Goal: Task Accomplishment & Management: Complete application form

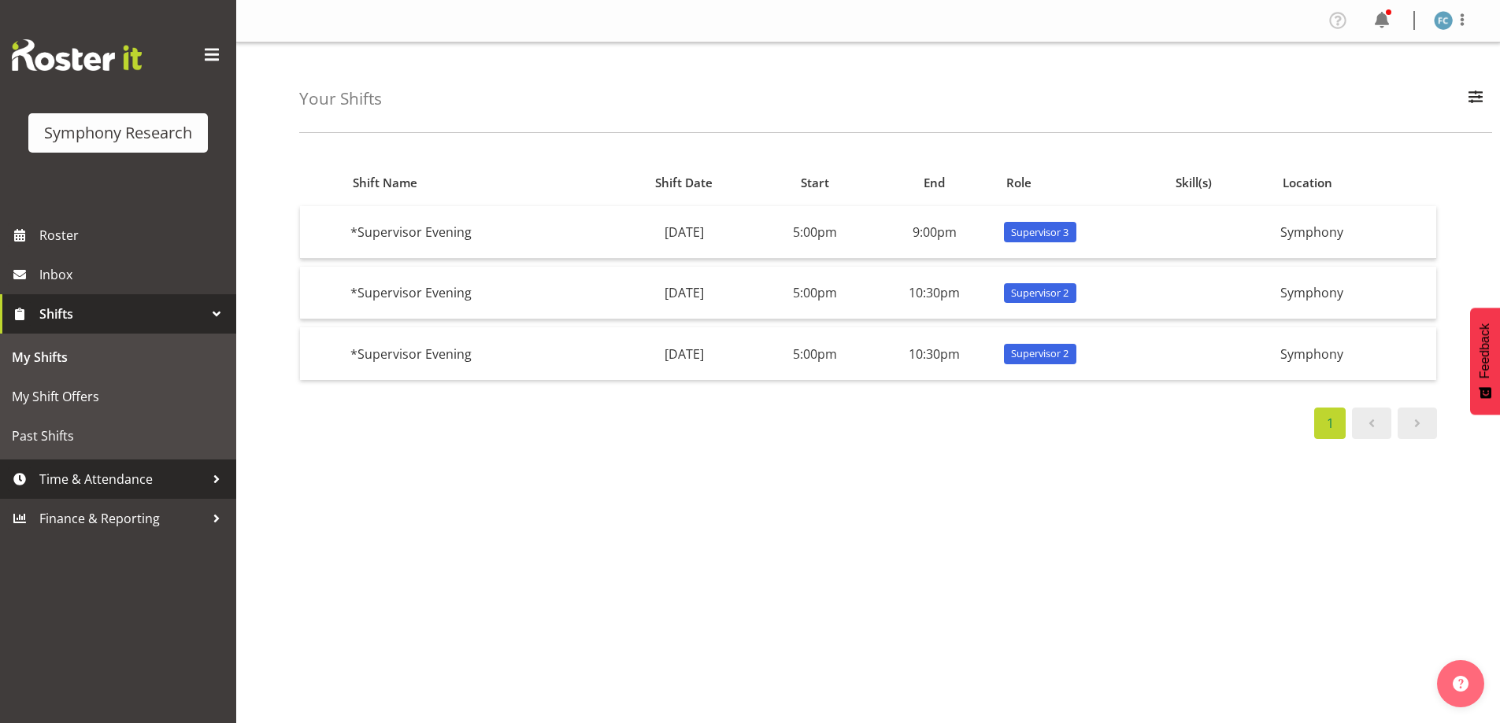
click at [214, 477] on div at bounding box center [217, 480] width 24 height 24
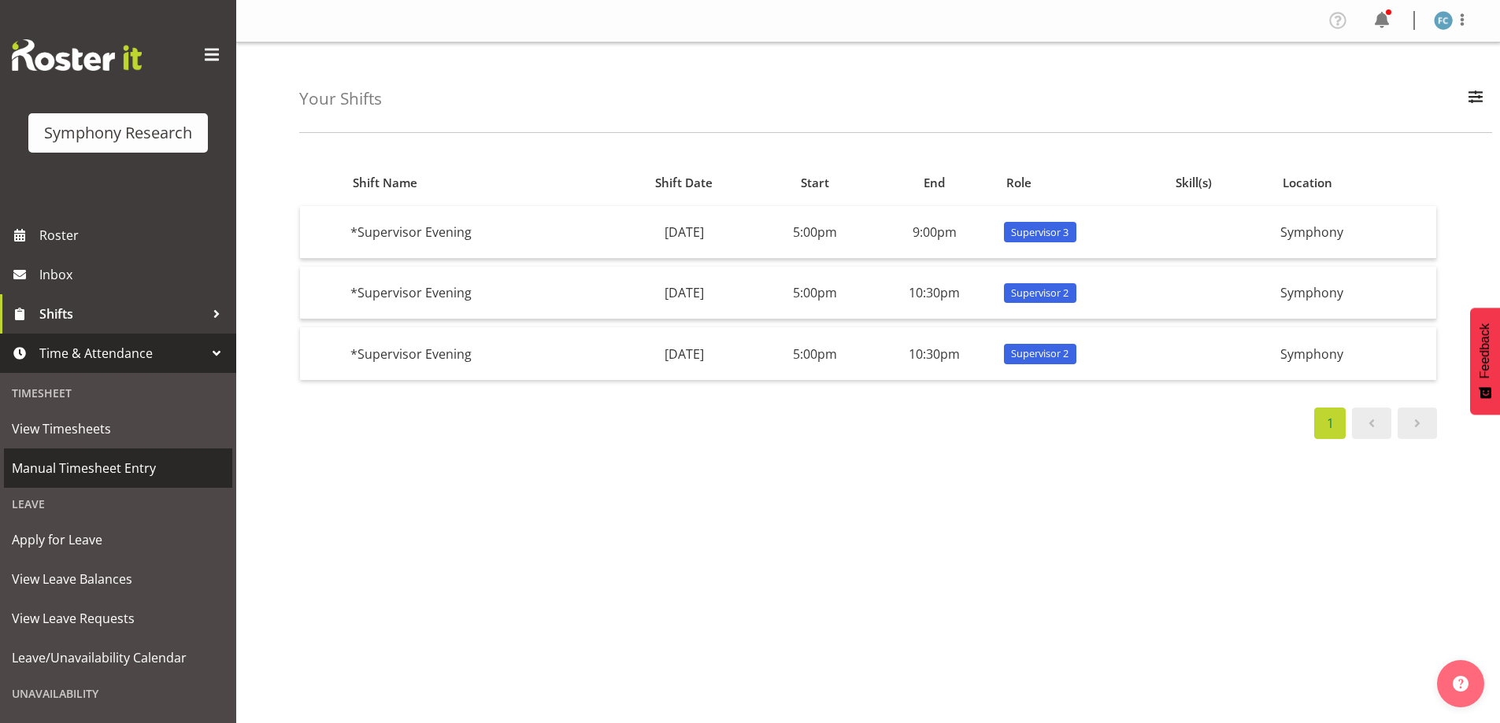
click at [179, 463] on span "Manual Timesheet Entry" at bounding box center [118, 469] width 213 height 24
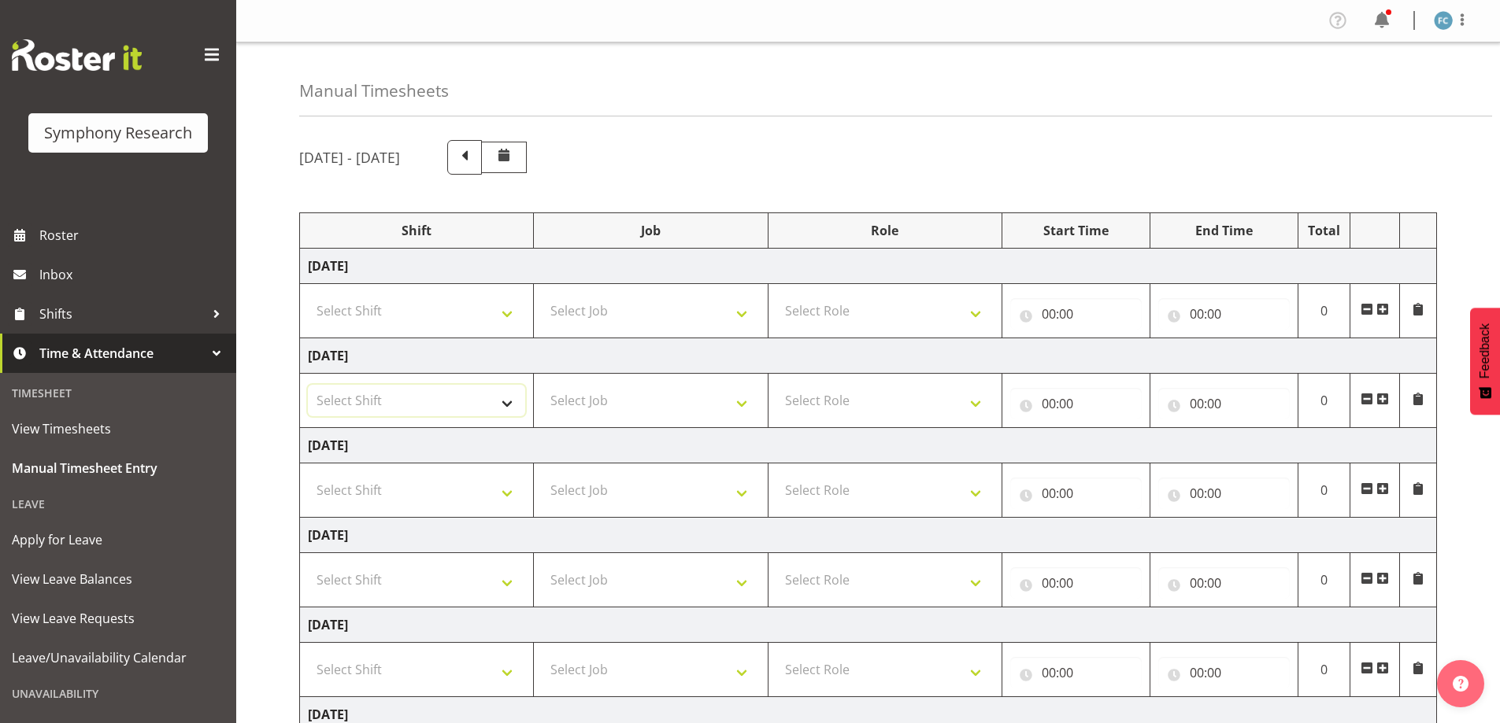
click at [512, 405] on select "Select Shift !!Weekend Residential (Roster IT Shift Label) *Business 9/10am ~ 4…" at bounding box center [416, 400] width 217 height 31
select select "48116"
click at [308, 385] on select "Select Shift !!Weekend Residential (Roster IT Shift Label) *Business 9/10am ~ 4…" at bounding box center [416, 400] width 217 height 31
click at [1384, 401] on span at bounding box center [1382, 399] width 13 height 13
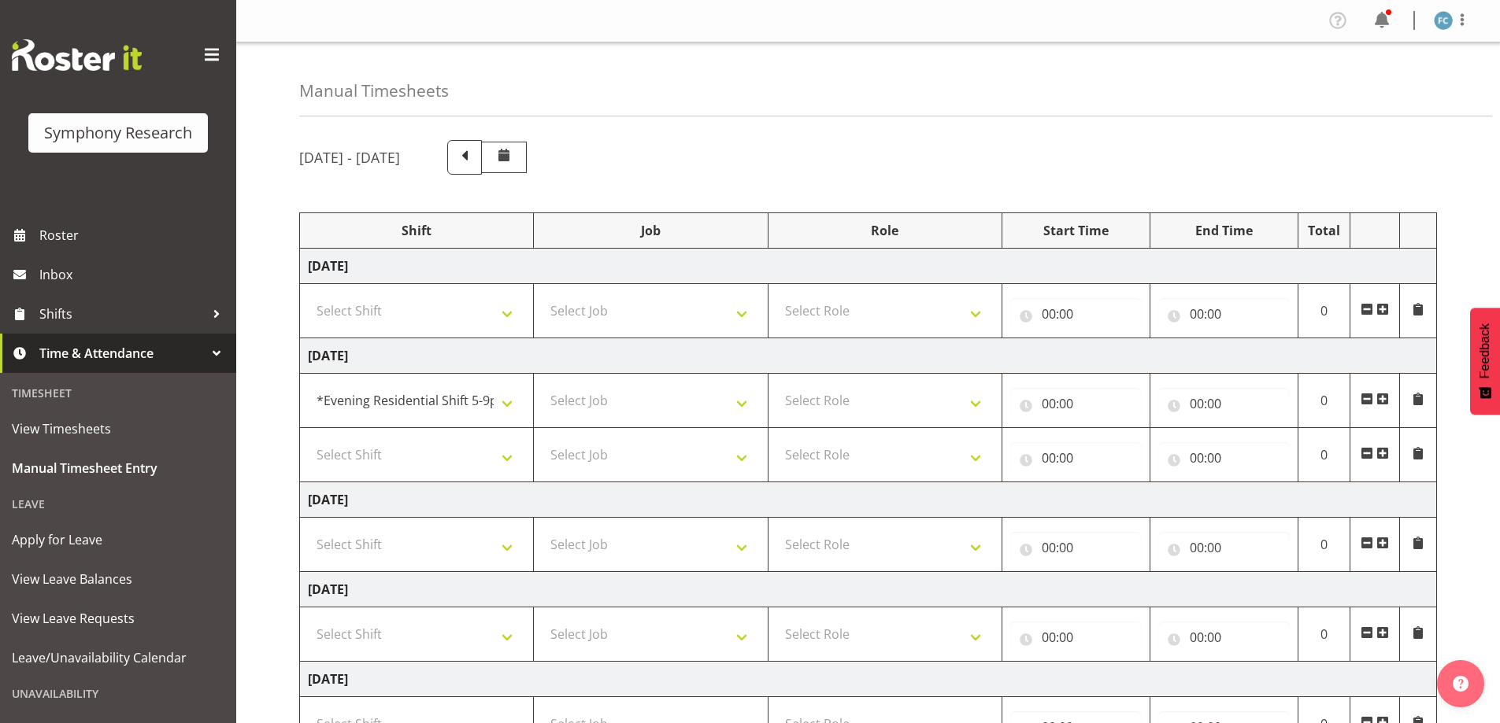
click at [1384, 401] on span at bounding box center [1382, 399] width 13 height 13
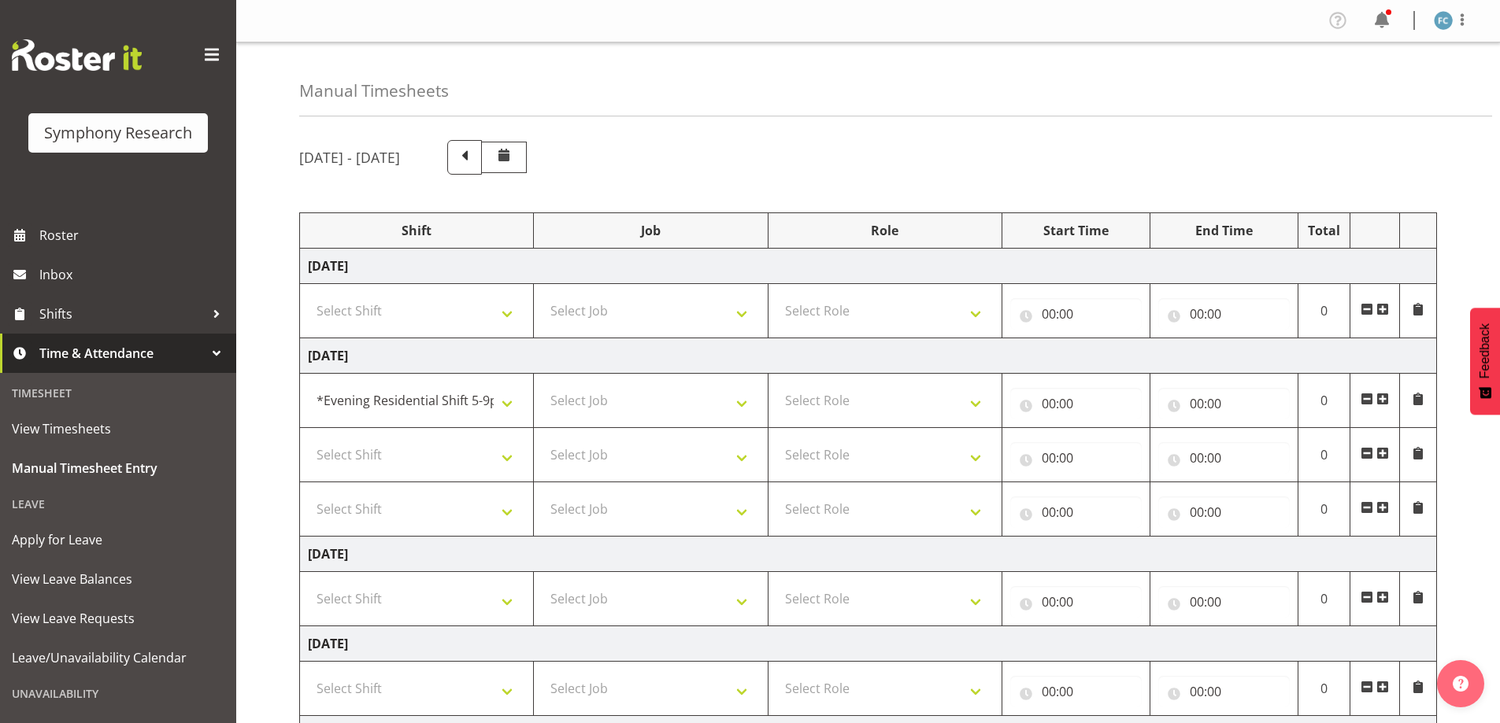
click at [1384, 509] on span at bounding box center [1382, 507] width 13 height 13
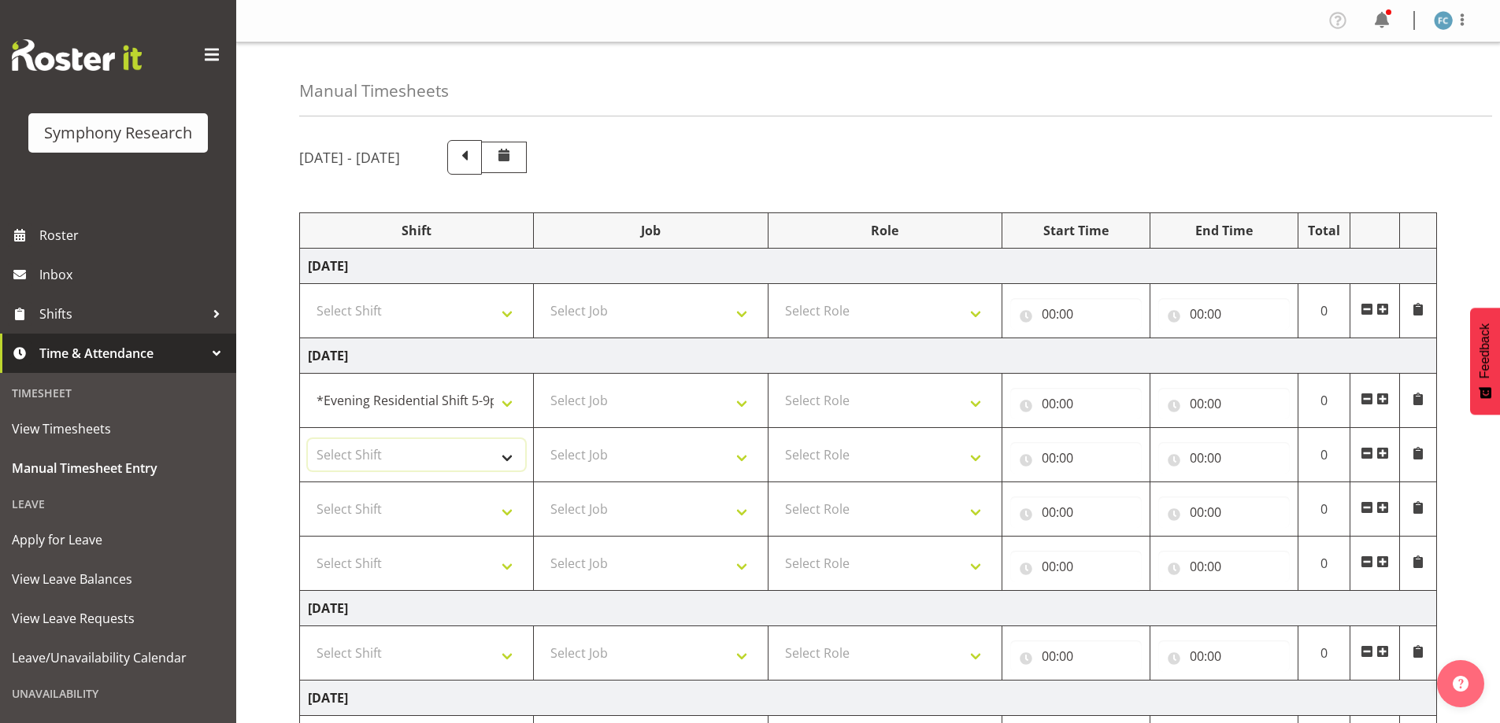
click at [507, 453] on select "Select Shift !!Weekend Residential (Roster IT Shift Label) *Business 9/10am ~ 4…" at bounding box center [416, 454] width 217 height 31
select select "48116"
click at [308, 439] on select "Select Shift !!Weekend Residential (Roster IT Shift Label) *Business 9/10am ~ 4…" at bounding box center [416, 454] width 217 height 31
click at [502, 510] on select "Select Shift !!Weekend Residential (Roster IT Shift Label) *Business 9/10am ~ 4…" at bounding box center [416, 509] width 217 height 31
select select "48116"
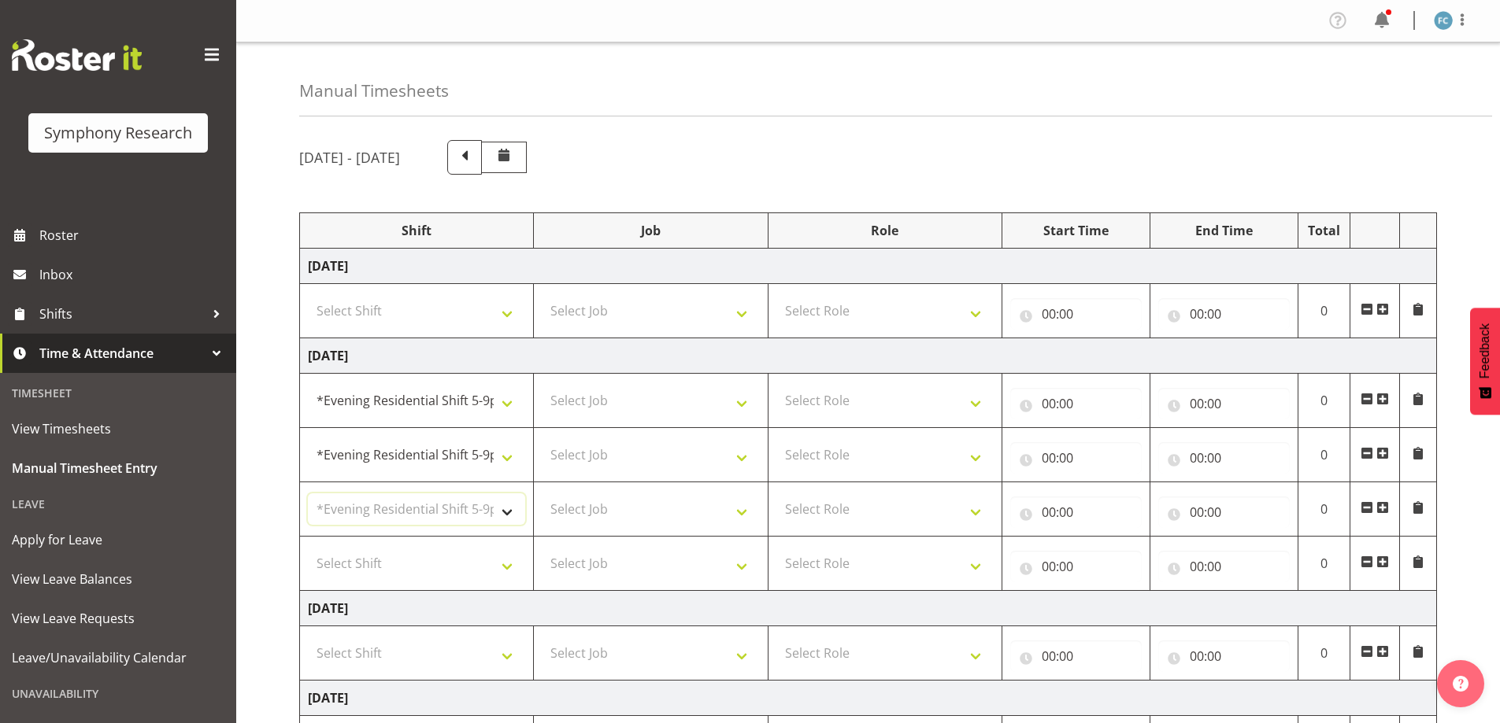
click at [308, 494] on select "Select Shift !!Weekend Residential (Roster IT Shift Label) *Business 9/10am ~ 4…" at bounding box center [416, 509] width 217 height 31
click at [504, 568] on select "Select Shift !!Weekend Residential (Roster IT Shift Label) *Business 9/10am ~ 4…" at bounding box center [416, 563] width 217 height 31
select select "48116"
click at [308, 548] on select "Select Shift !!Weekend Residential (Roster IT Shift Label) *Business 9/10am ~ 4…" at bounding box center [416, 563] width 217 height 31
click at [742, 402] on select "Select Job 550060 IF Admin 553492 World Poll Aus Wave 2 Main 2025 553500 BFM Ju…" at bounding box center [650, 400] width 217 height 31
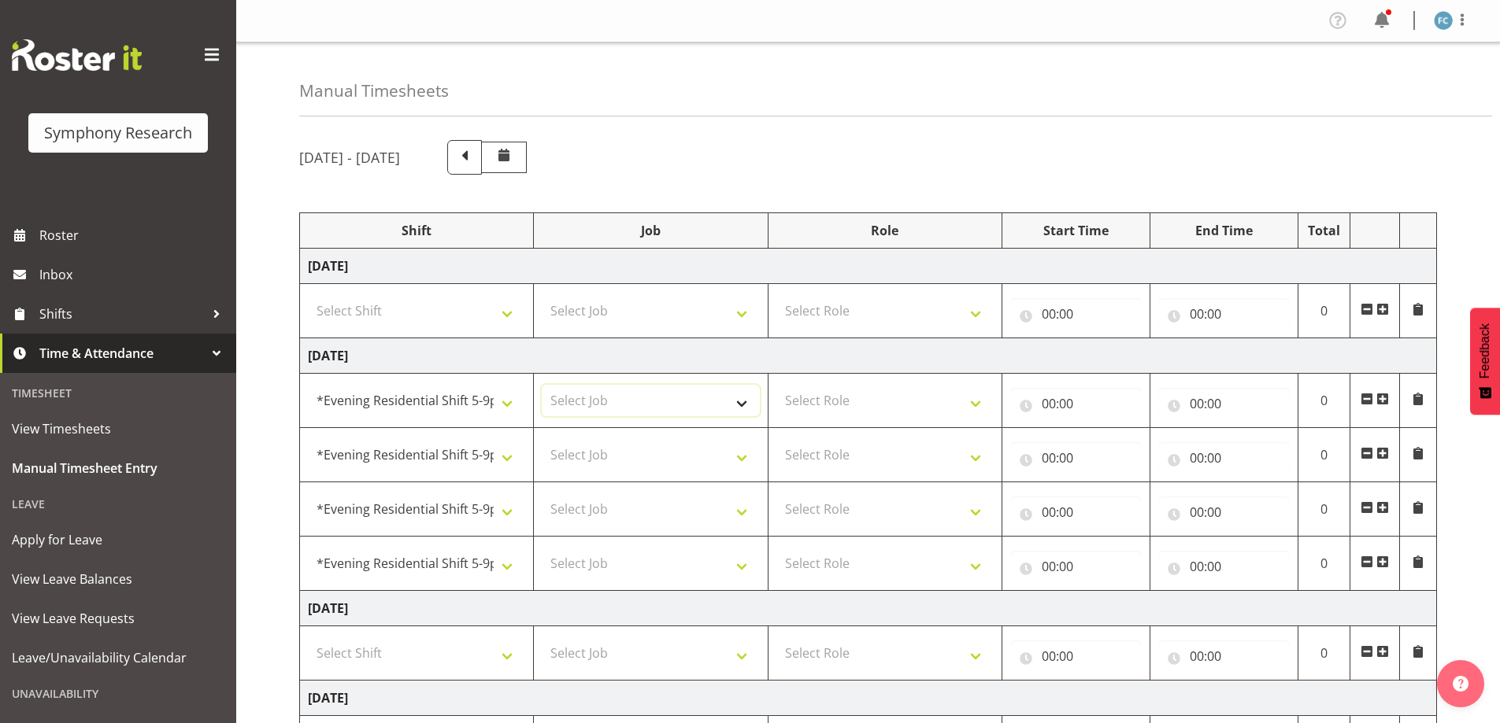
select select "10242"
click at [542, 385] on select "Select Job 550060 IF Admin 553492 World Poll Aus Wave 2 Main 2025 553500 BFM Ju…" at bounding box center [650, 400] width 217 height 31
click at [739, 457] on select "Select Job 550060 IF Admin 553492 World Poll Aus Wave 2 Main 2025 553500 BFM Ju…" at bounding box center [650, 454] width 217 height 31
select select "10458"
click at [542, 439] on select "Select Job 550060 IF Admin 553492 World Poll Aus Wave 2 Main 2025 553500 BFM Ju…" at bounding box center [650, 454] width 217 height 31
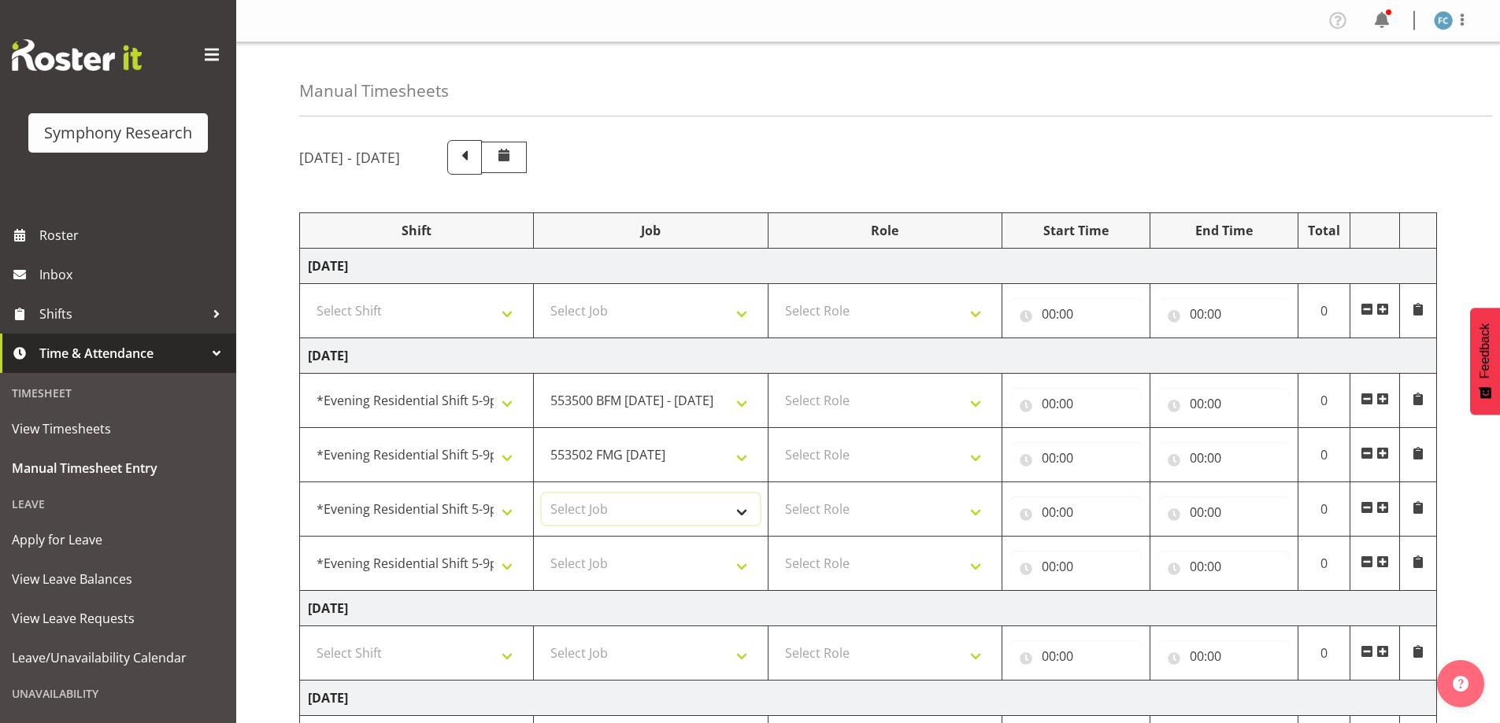
click at [742, 516] on select "Select Job 550060 IF Admin 553492 World Poll Aus Wave 2 Main 2025 553500 BFM Ju…" at bounding box center [650, 509] width 217 height 31
select select "10420"
click at [542, 494] on select "Select Job 550060 IF Admin 553492 World Poll Aus Wave 2 Main 2025 553500 BFM Ju…" at bounding box center [650, 509] width 217 height 31
click at [738, 568] on select "Select Job 550060 IF Admin 553492 World Poll Aus Wave 2 Main 2025 553500 BFM Ju…" at bounding box center [650, 563] width 217 height 31
select select "9636"
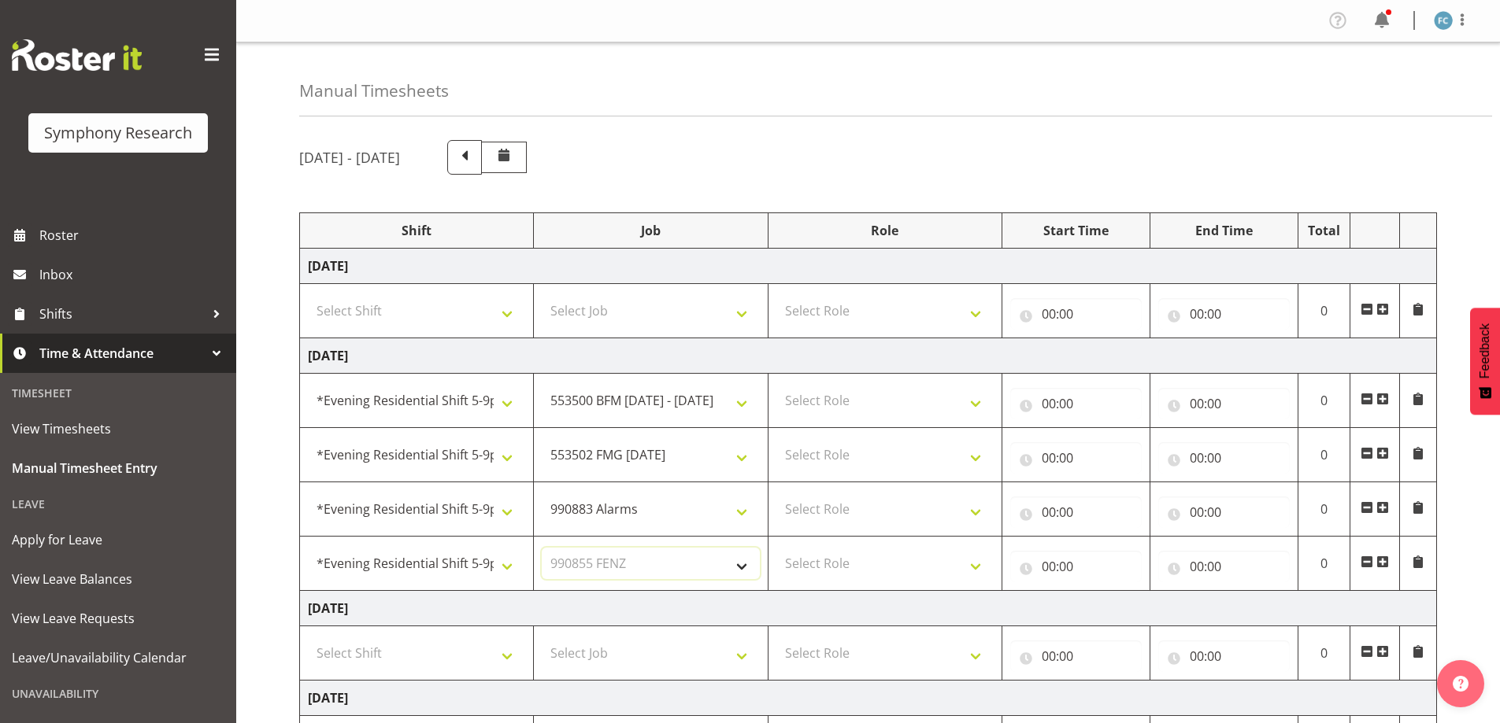
click at [542, 548] on select "Select Job 550060 IF Admin 553492 World Poll Aus Wave 2 Main 2025 553500 BFM Ju…" at bounding box center [650, 563] width 217 height 31
click at [975, 405] on select "Select Role Supervisor Briefing Interviewing" at bounding box center [884, 400] width 217 height 31
select select "45"
click at [776, 385] on select "Select Role Supervisor Briefing Interviewing" at bounding box center [884, 400] width 217 height 31
click at [975, 455] on select "Select Role Supervisor Briefing Interviewing" at bounding box center [884, 454] width 217 height 31
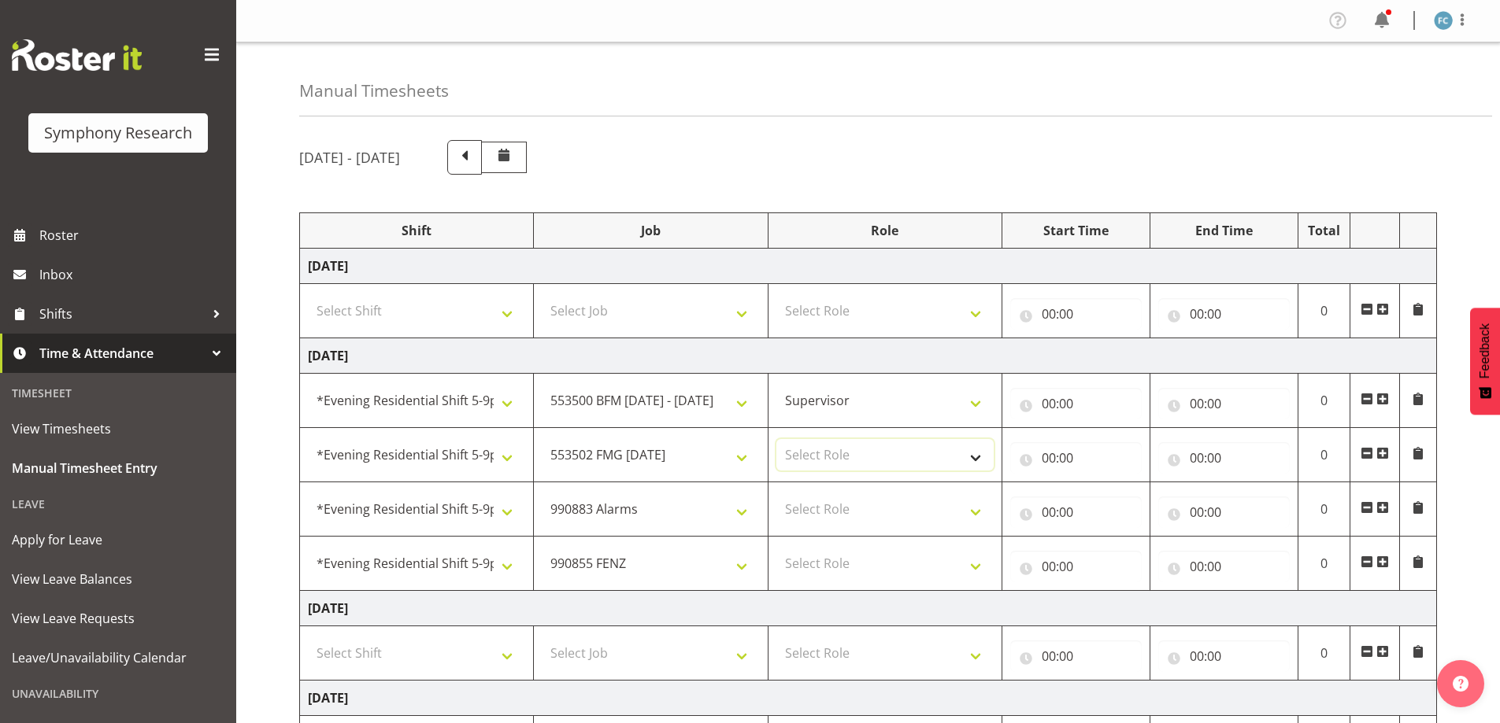
select select "45"
click at [776, 439] on select "Select Role Supervisor Briefing Interviewing" at bounding box center [884, 454] width 217 height 31
click at [972, 508] on select "Select Role Supervisor Briefing Interviewing" at bounding box center [884, 509] width 217 height 31
select select "45"
click at [776, 494] on select "Select Role Supervisor Briefing Interviewing" at bounding box center [884, 509] width 217 height 31
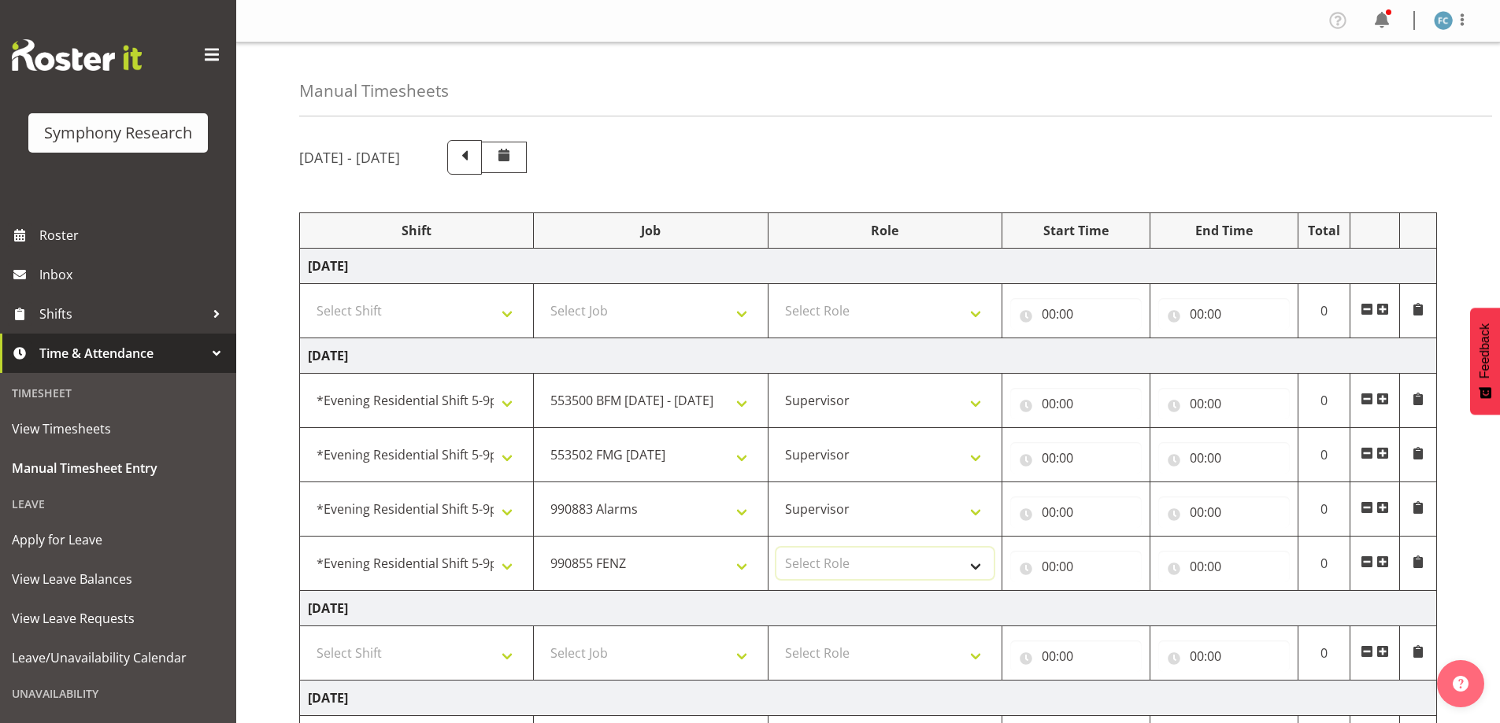
click at [972, 564] on select "Select Role Supervisor Briefing Interviewing" at bounding box center [884, 563] width 217 height 31
select select "45"
click at [776, 548] on select "Select Role Supervisor Briefing Interviewing" at bounding box center [884, 563] width 217 height 31
click at [1028, 409] on input "00:00" at bounding box center [1075, 403] width 131 height 31
click at [1108, 446] on select "00 01 02 03 04 05 06 07 08 09 10 11 12 13 14 15 16 17 18 19 20 21 22 23" at bounding box center [1117, 444] width 35 height 31
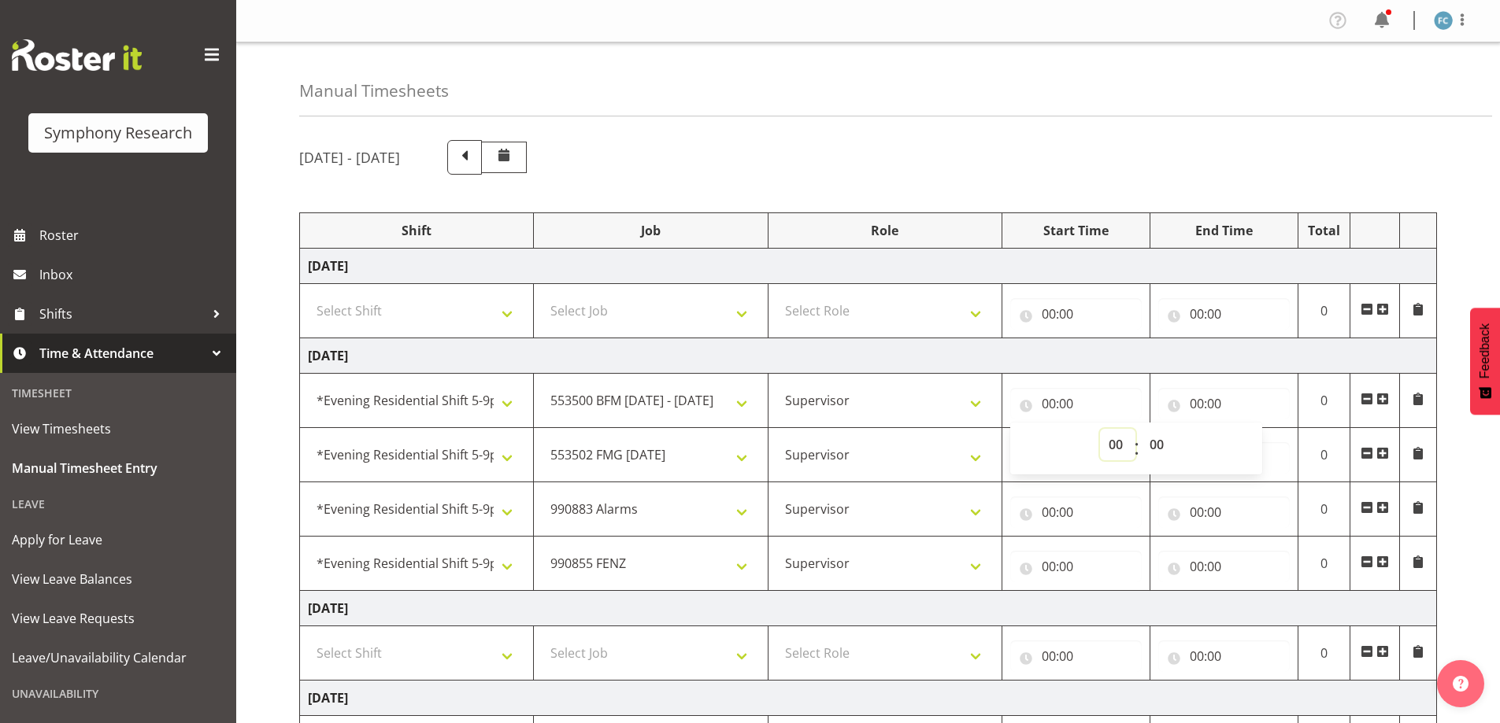
select select "17"
click at [1100, 429] on select "00 01 02 03 04 05 06 07 08 09 10 11 12 13 14 15 16 17 18 19 20 21 22 23" at bounding box center [1117, 444] width 35 height 31
type input "17:00"
click at [1174, 405] on input "00:00" at bounding box center [1223, 403] width 131 height 31
click at [1264, 449] on select "00 01 02 03 04 05 06 07 08 09 10 11 12 13 14 15 16 17 18 19 20 21 22 23" at bounding box center [1265, 444] width 35 height 31
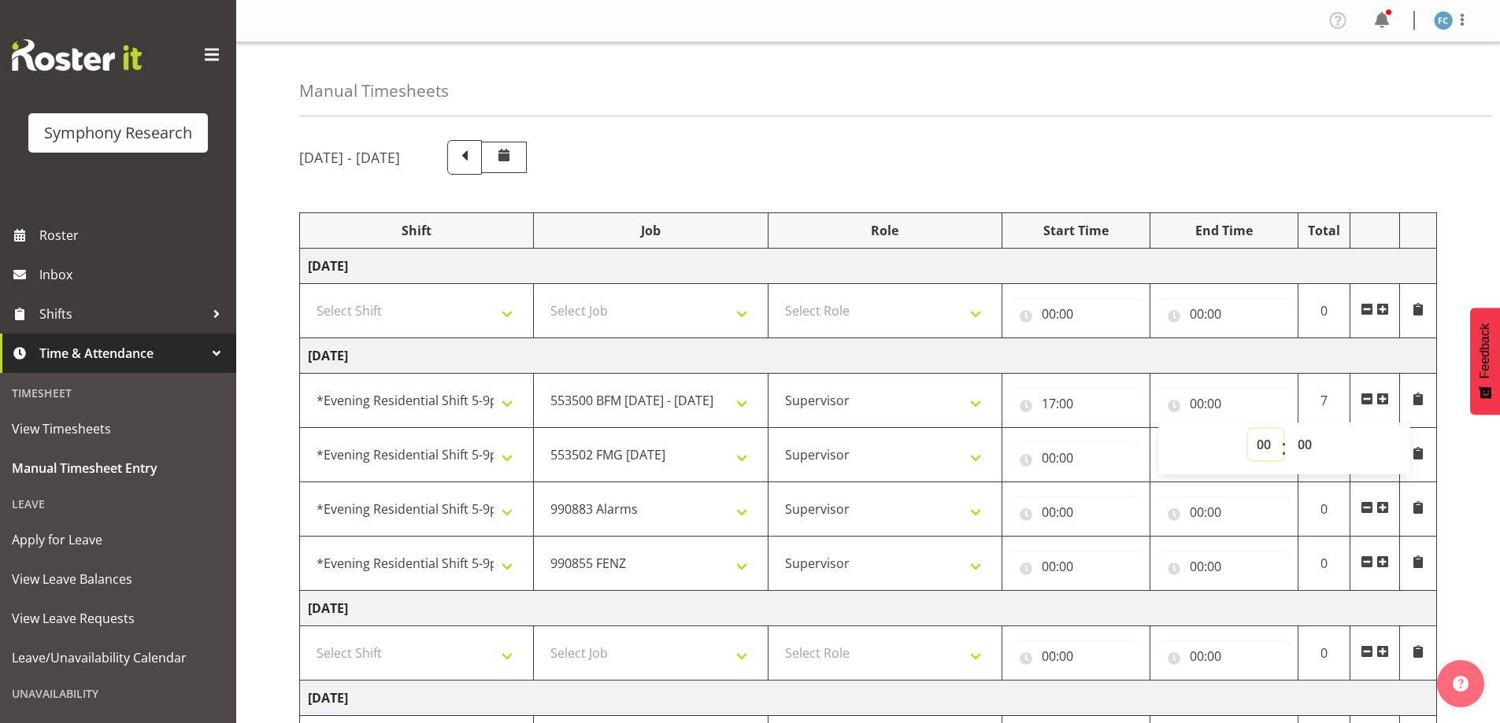
select select "18"
click at [1248, 429] on select "00 01 02 03 04 05 06 07 08 09 10 11 12 13 14 15 16 17 18 19 20 21 22 23" at bounding box center [1265, 444] width 35 height 31
type input "18:00"
click at [1306, 449] on select "00 01 02 03 04 05 06 07 08 09 10 11 12 13 14 15 16 17 18 19 20 21 22 23 24 25 2…" at bounding box center [1306, 444] width 35 height 31
select select "15"
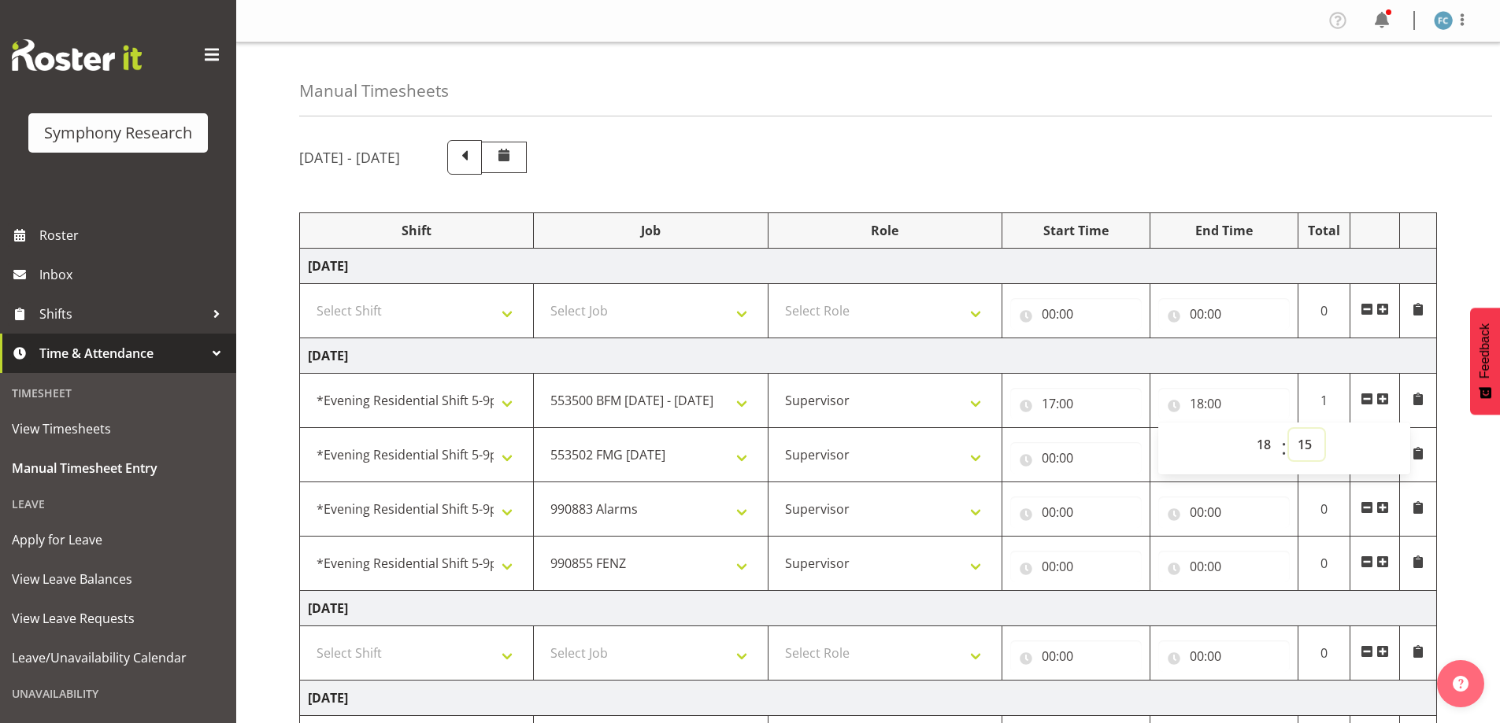
click at [1289, 429] on select "00 01 02 03 04 05 06 07 08 09 10 11 12 13 14 15 16 17 18 19 20 21 22 23 24 25 2…" at bounding box center [1306, 444] width 35 height 31
type input "18:15"
click at [1021, 460] on input "00:00" at bounding box center [1075, 457] width 131 height 31
click at [1116, 500] on select "00 01 02 03 04 05 06 07 08 09 10 11 12 13 14 15 16 17 18 19 20 21 22 23" at bounding box center [1117, 498] width 35 height 31
select select "18"
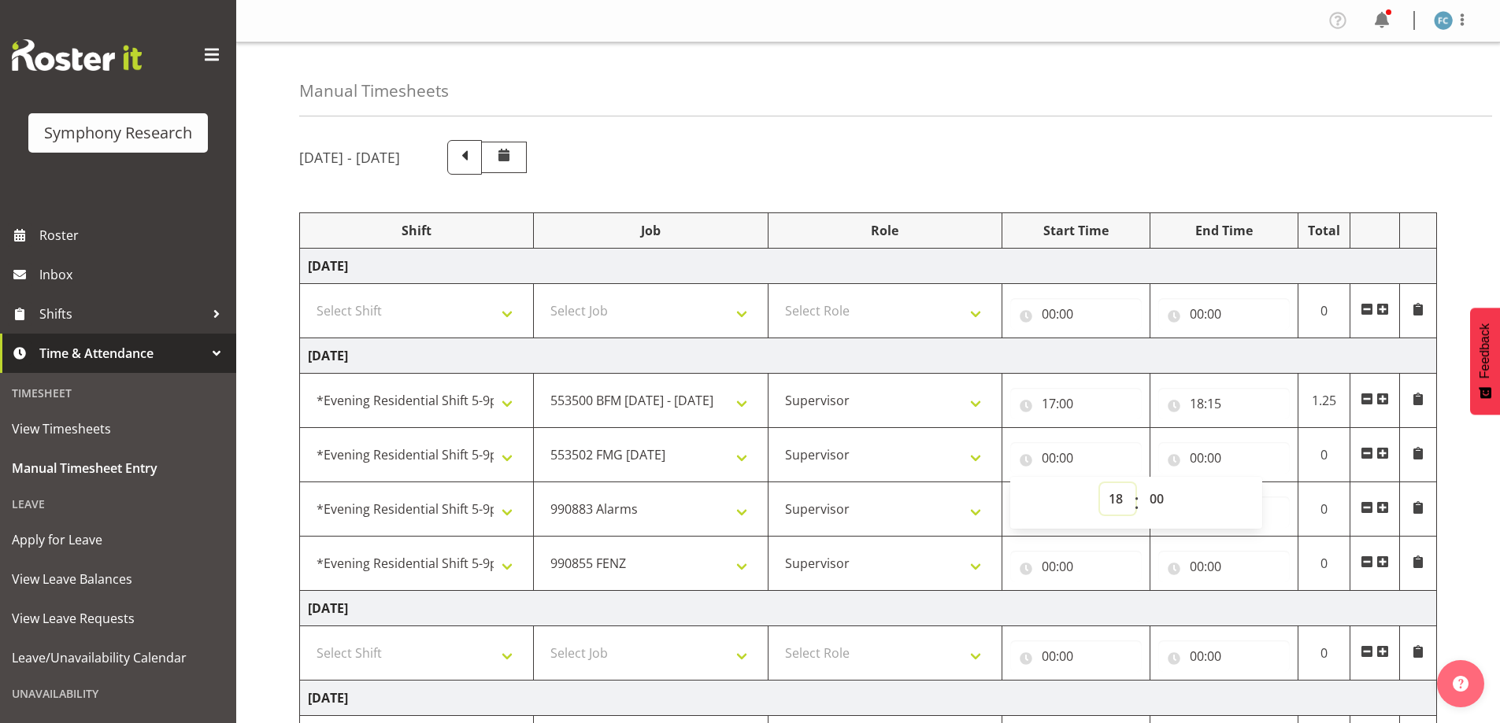
click at [1100, 483] on select "00 01 02 03 04 05 06 07 08 09 10 11 12 13 14 15 16 17 18 19 20 21 22 23" at bounding box center [1117, 498] width 35 height 31
type input "18:00"
click at [1159, 501] on select "00 01 02 03 04 05 06 07 08 09 10 11 12 13 14 15 16 17 18 19 20 21 22 23 24 25 2…" at bounding box center [1158, 498] width 35 height 31
select select "15"
click at [1141, 483] on select "00 01 02 03 04 05 06 07 08 09 10 11 12 13 14 15 16 17 18 19 20 21 22 23 24 25 2…" at bounding box center [1158, 498] width 35 height 31
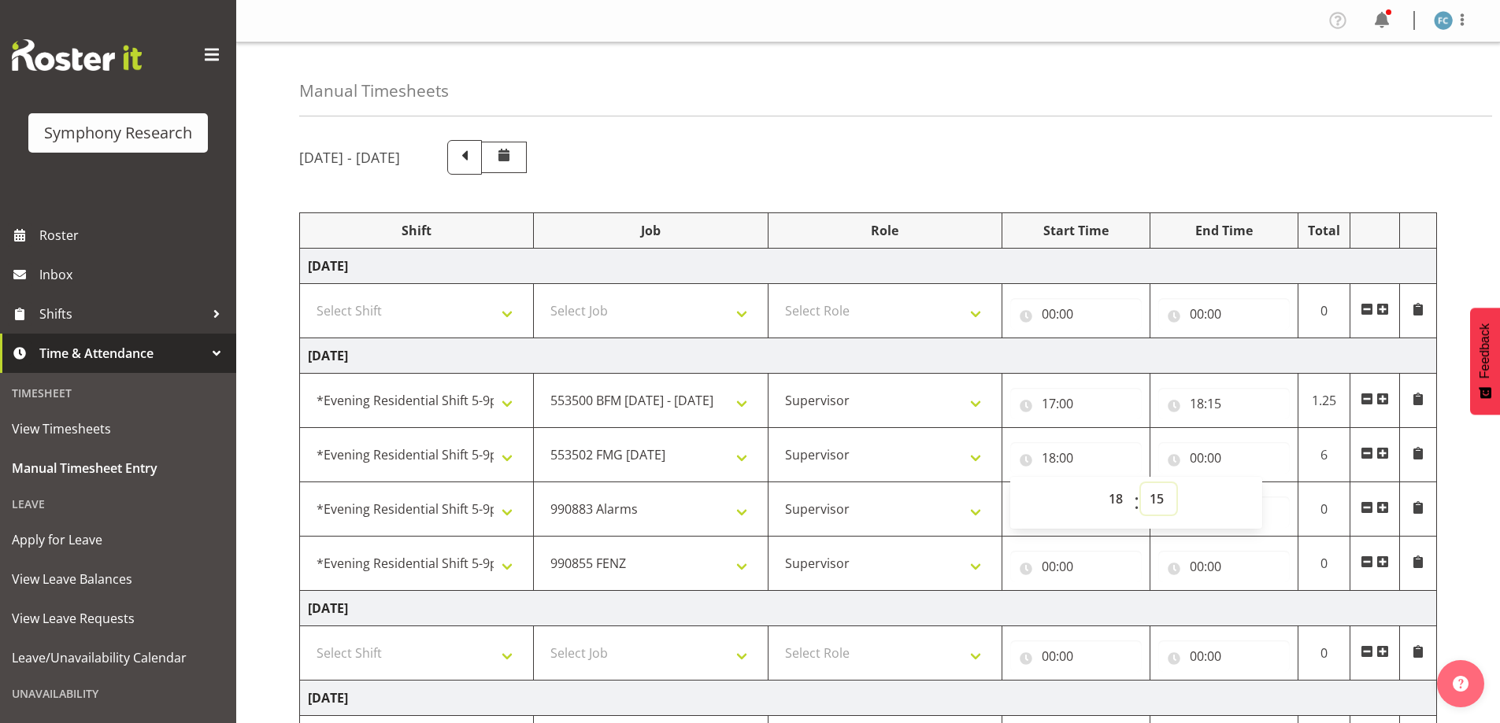
type input "18:15"
click at [1182, 462] on input "00:00" at bounding box center [1223, 457] width 131 height 31
click at [1265, 500] on select "00 01 02 03 04 05 06 07 08 09 10 11 12 13 14 15 16 17 18 19 20 21 22 23" at bounding box center [1265, 498] width 35 height 31
select select "19"
click at [1248, 483] on select "00 01 02 03 04 05 06 07 08 09 10 11 12 13 14 15 16 17 18 19 20 21 22 23" at bounding box center [1265, 498] width 35 height 31
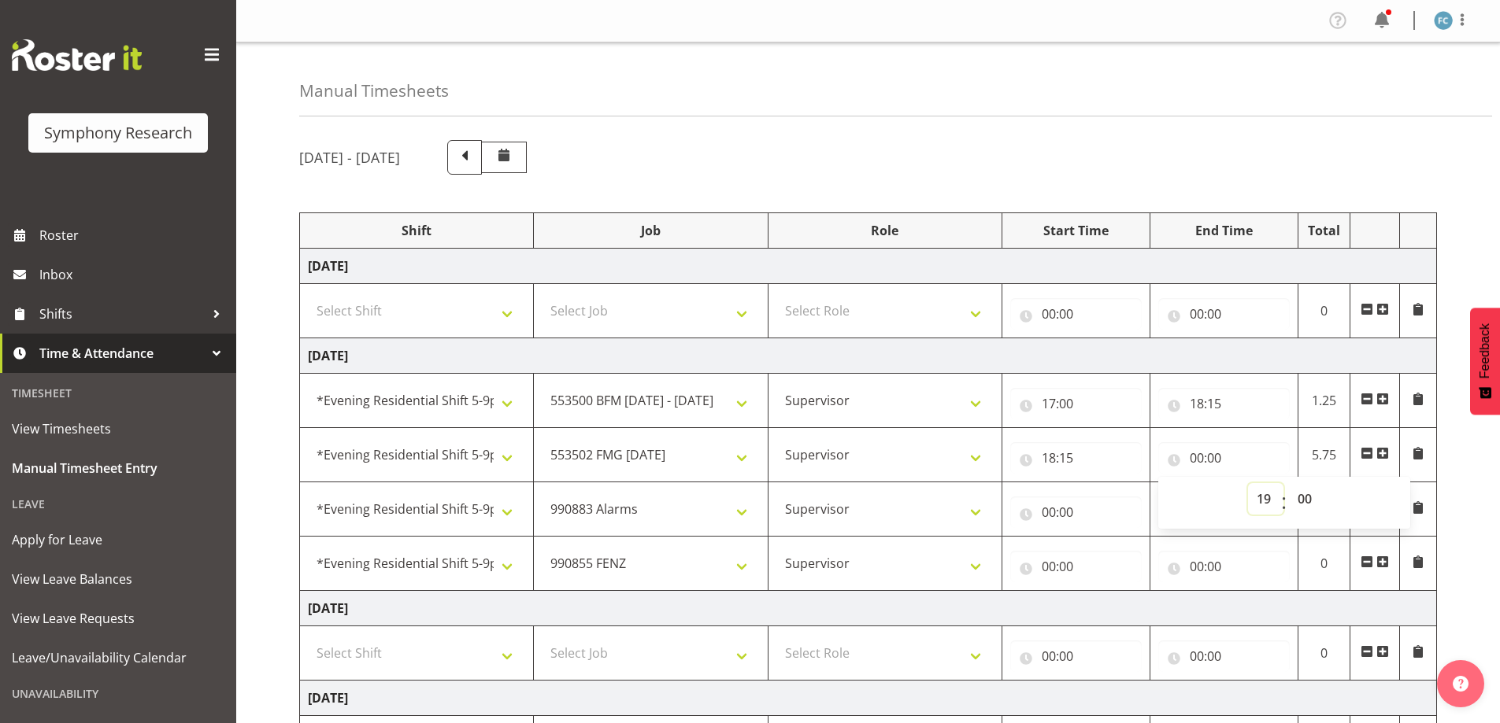
type input "19:00"
click at [1315, 499] on select "00 01 02 03 04 05 06 07 08 09 10 11 12 13 14 15 16 17 18 19 20 21 22 23 24 25 2…" at bounding box center [1306, 498] width 35 height 31
click at [1308, 500] on select "00 01 02 03 04 05 06 07 08 09 10 11 12 13 14 15 16 17 18 19 20 21 22 23 24 25 2…" at bounding box center [1306, 498] width 35 height 31
click at [1302, 498] on select "00 01 02 03 04 05 06 07 08 09 10 11 12 13 14 15 16 17 18 19 20 21 22 23 24 25 2…" at bounding box center [1306, 498] width 35 height 31
select select "30"
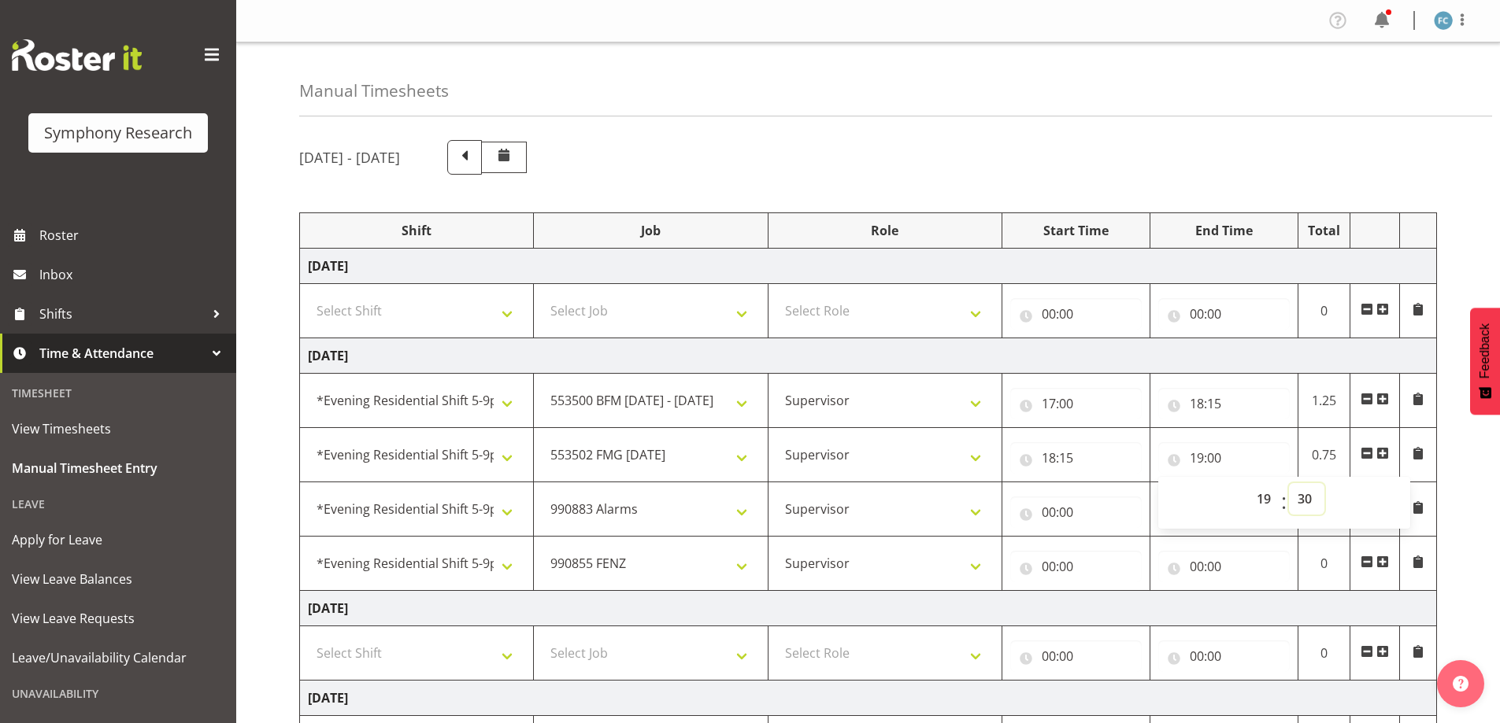
click at [1289, 483] on select "00 01 02 03 04 05 06 07 08 09 10 11 12 13 14 15 16 17 18 19 20 21 22 23 24 25 2…" at bounding box center [1306, 498] width 35 height 31
type input "19:30"
click at [1027, 511] on input "00:00" at bounding box center [1075, 512] width 131 height 31
click at [1046, 512] on input "00:00" at bounding box center [1075, 512] width 131 height 31
click at [1044, 512] on input "00:00" at bounding box center [1075, 512] width 131 height 31
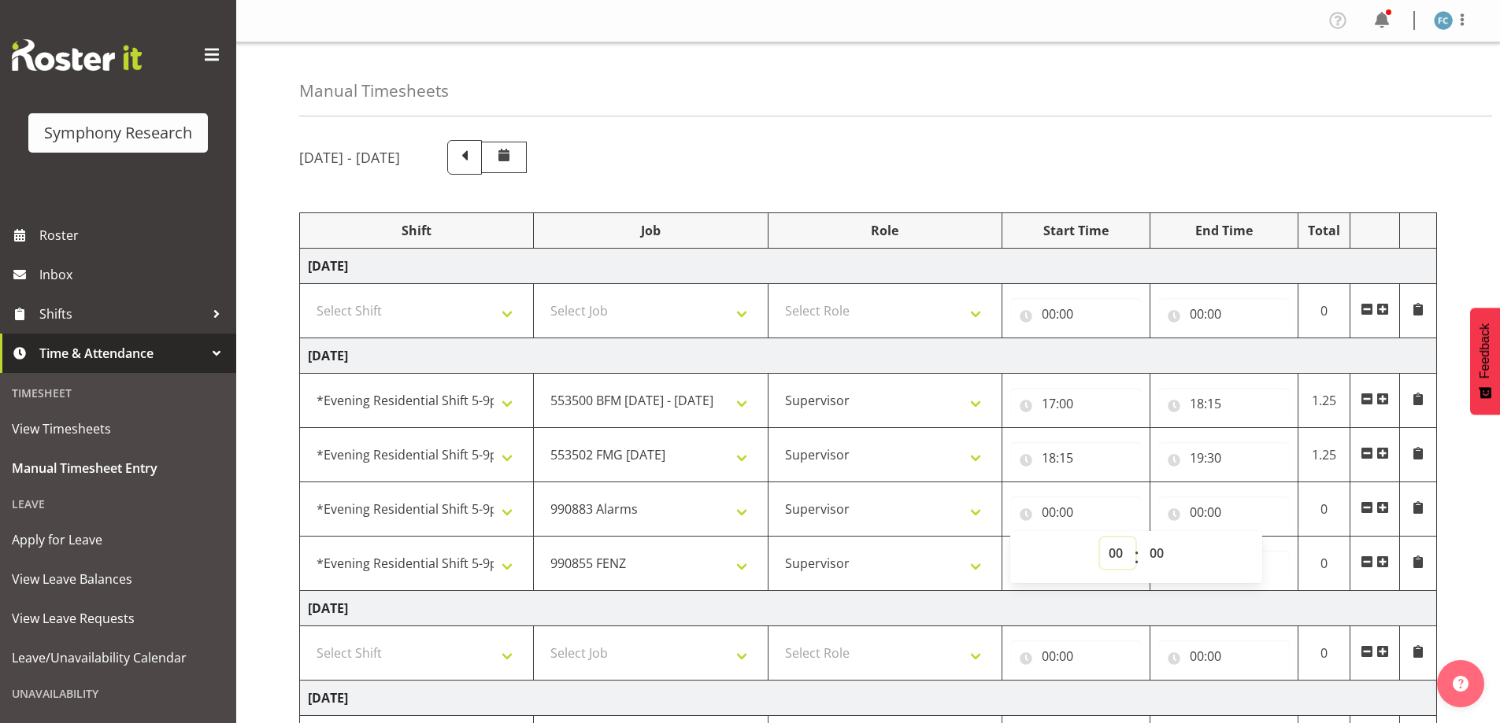
click at [1109, 546] on select "00 01 02 03 04 05 06 07 08 09 10 11 12 13 14 15 16 17 18 19 20 21 22 23" at bounding box center [1117, 553] width 35 height 31
select select "19"
click at [1100, 538] on select "00 01 02 03 04 05 06 07 08 09 10 11 12 13 14 15 16 17 18 19 20 21 22 23" at bounding box center [1117, 553] width 35 height 31
type input "19:00"
click at [1154, 552] on select "00 01 02 03 04 05 06 07 08 09 10 11 12 13 14 15 16 17 18 19 20 21 22 23 24 25 2…" at bounding box center [1158, 553] width 35 height 31
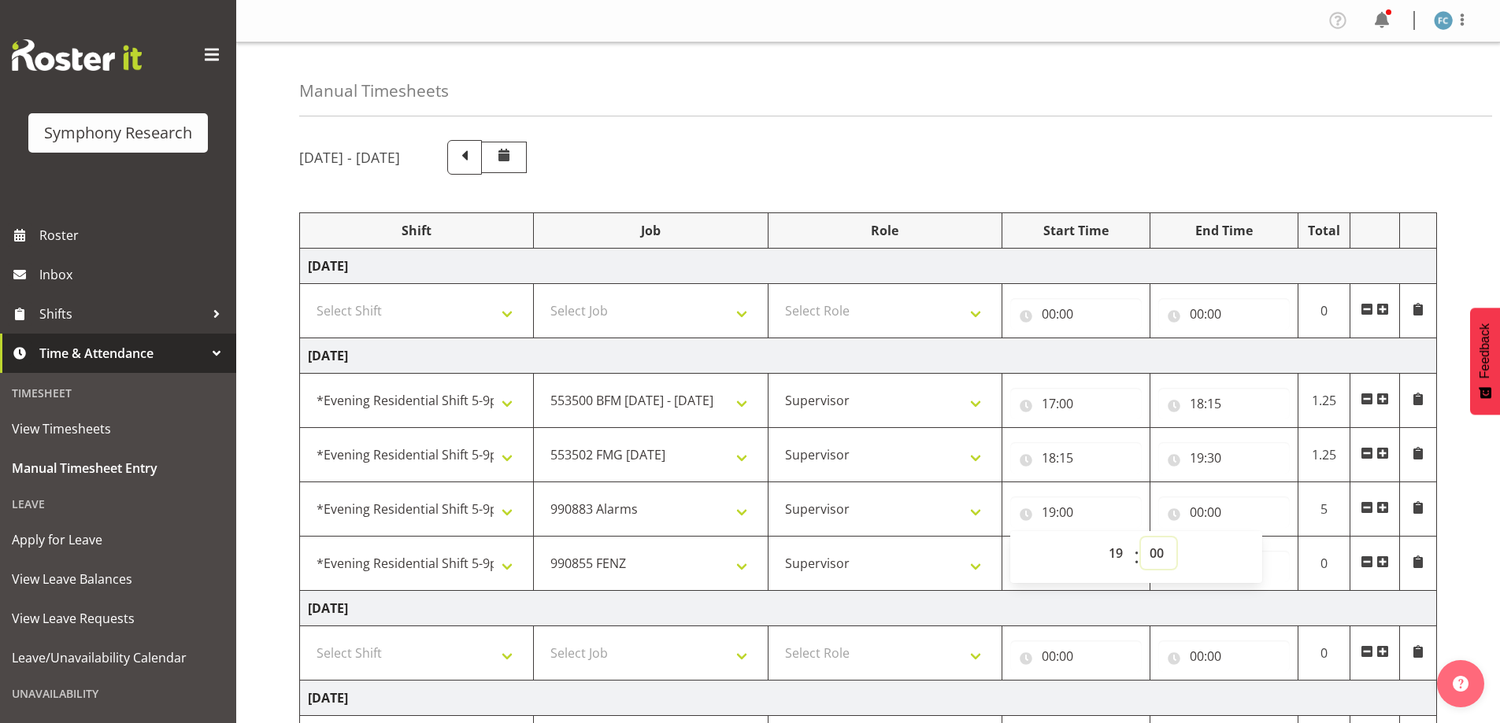
select select "30"
click at [1141, 538] on select "00 01 02 03 04 05 06 07 08 09 10 11 12 13 14 15 16 17 18 19 20 21 22 23 24 25 2…" at bounding box center [1158, 553] width 35 height 31
type input "19:30"
click at [1175, 518] on input "00:00" at bounding box center [1223, 512] width 131 height 31
click at [1257, 554] on select "00 01 02 03 04 05 06 07 08 09 10 11 12 13 14 15 16 17 18 19 20 21 22 23" at bounding box center [1265, 553] width 35 height 31
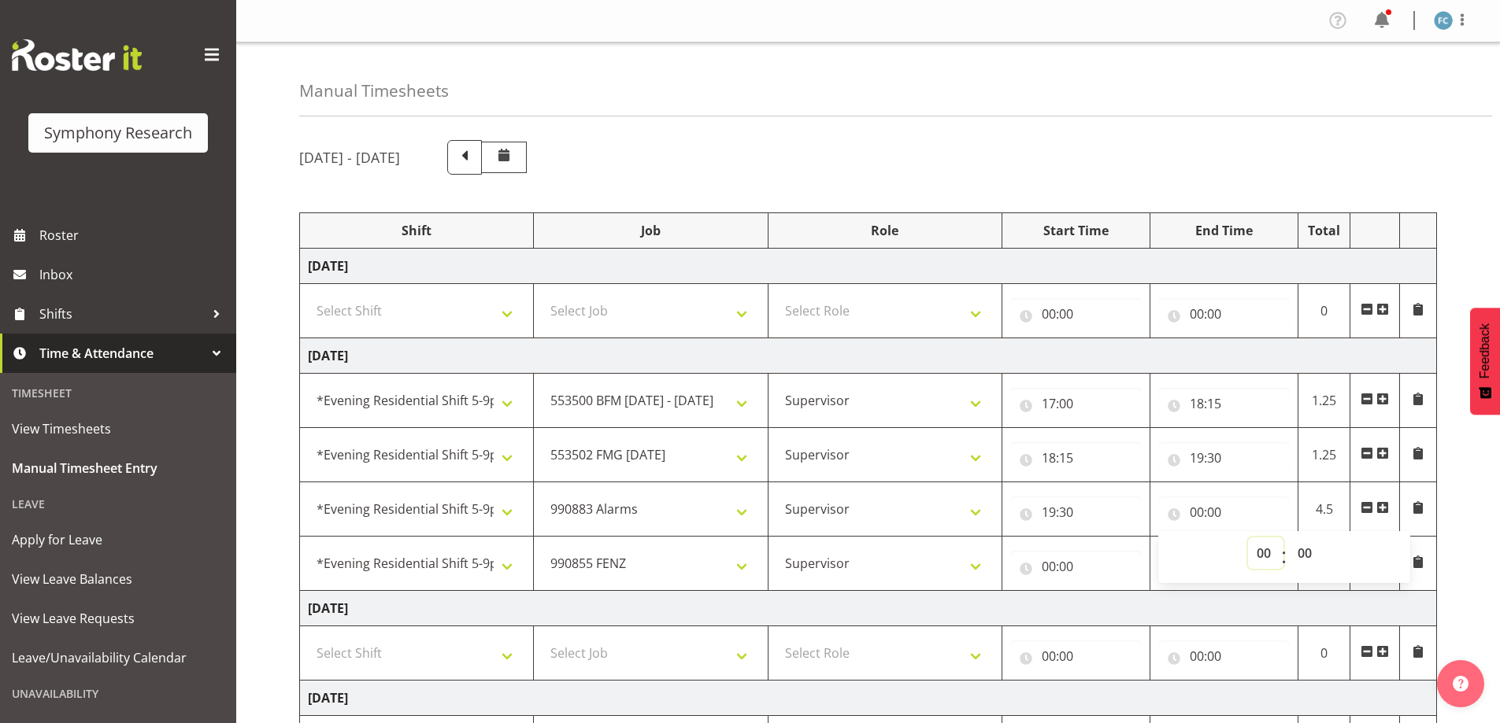
select select "20"
click at [1248, 538] on select "00 01 02 03 04 05 06 07 08 09 10 11 12 13 14 15 16 17 18 19 20 21 22 23" at bounding box center [1265, 553] width 35 height 31
type input "20:00"
click at [1308, 551] on select "00 01 02 03 04 05 06 07 08 09 10 11 12 13 14 15 16 17 18 19 20 21 22 23 24 25 2…" at bounding box center [1306, 553] width 35 height 31
select select "45"
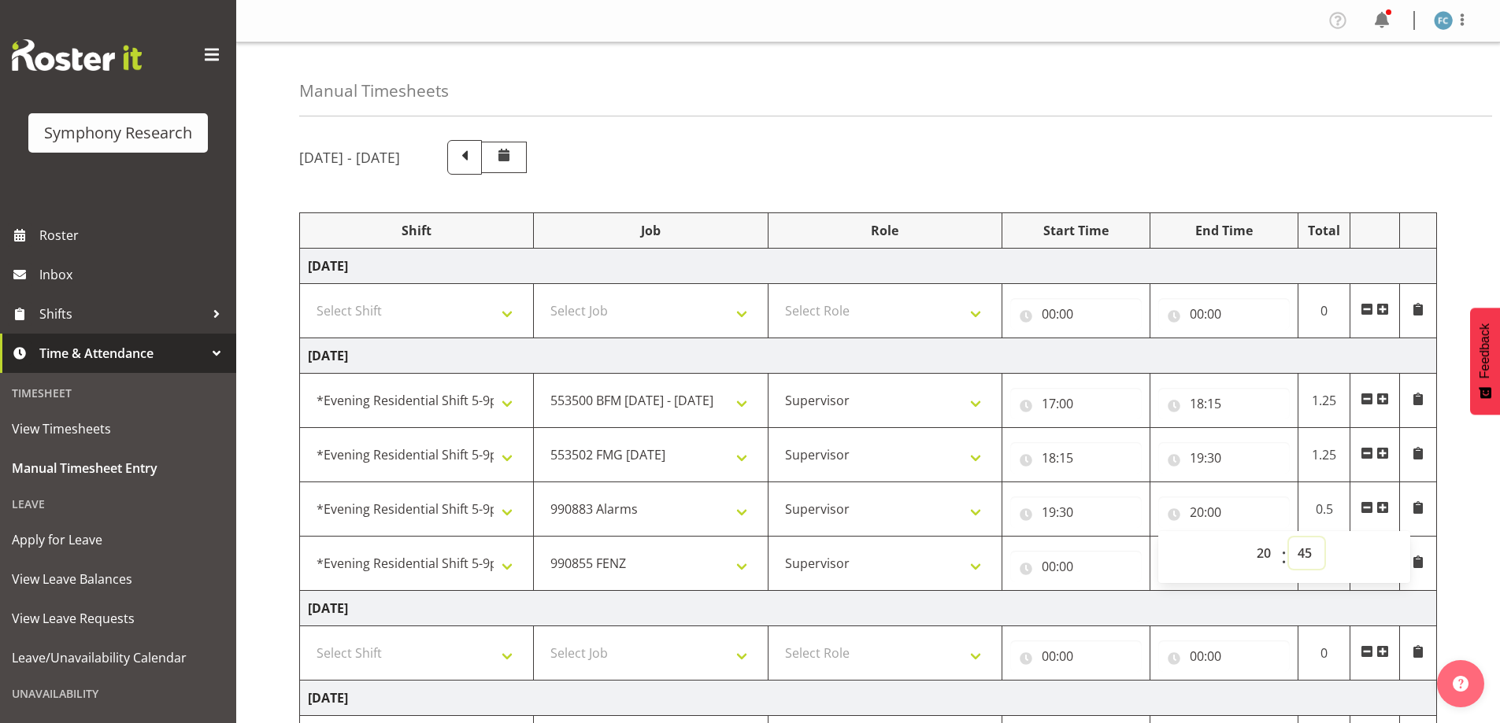
click at [1289, 538] on select "00 01 02 03 04 05 06 07 08 09 10 11 12 13 14 15 16 17 18 19 20 21 22 23 24 25 2…" at bounding box center [1306, 553] width 35 height 31
type input "20:45"
click at [1026, 568] on input "00:00" at bounding box center [1075, 566] width 131 height 31
click at [1111, 609] on select "00 01 02 03 04 05 06 07 08 09 10 11 12 13 14 15 16 17 18 19 20 21 22 23" at bounding box center [1117, 607] width 35 height 31
select select "20"
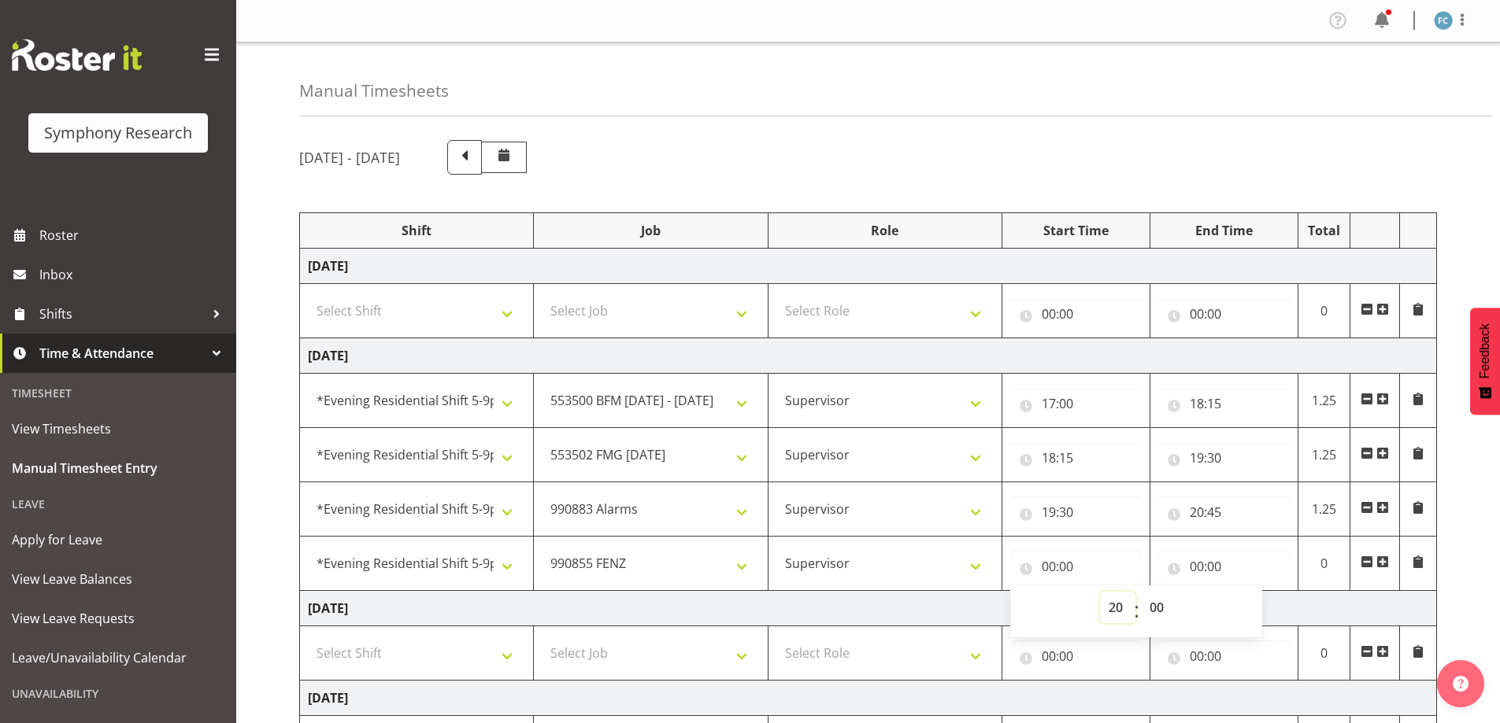
click at [1100, 592] on select "00 01 02 03 04 05 06 07 08 09 10 11 12 13 14 15 16 17 18 19 20 21 22 23" at bounding box center [1117, 607] width 35 height 31
type input "20:00"
drag, startPoint x: 1159, startPoint y: 608, endPoint x: 1172, endPoint y: 598, distance: 16.8
click at [1159, 608] on select "00 01 02 03 04 05 06 07 08 09 10 11 12 13 14 15 16 17 18 19 20 21 22 23 24 25 2…" at bounding box center [1158, 607] width 35 height 31
select select "45"
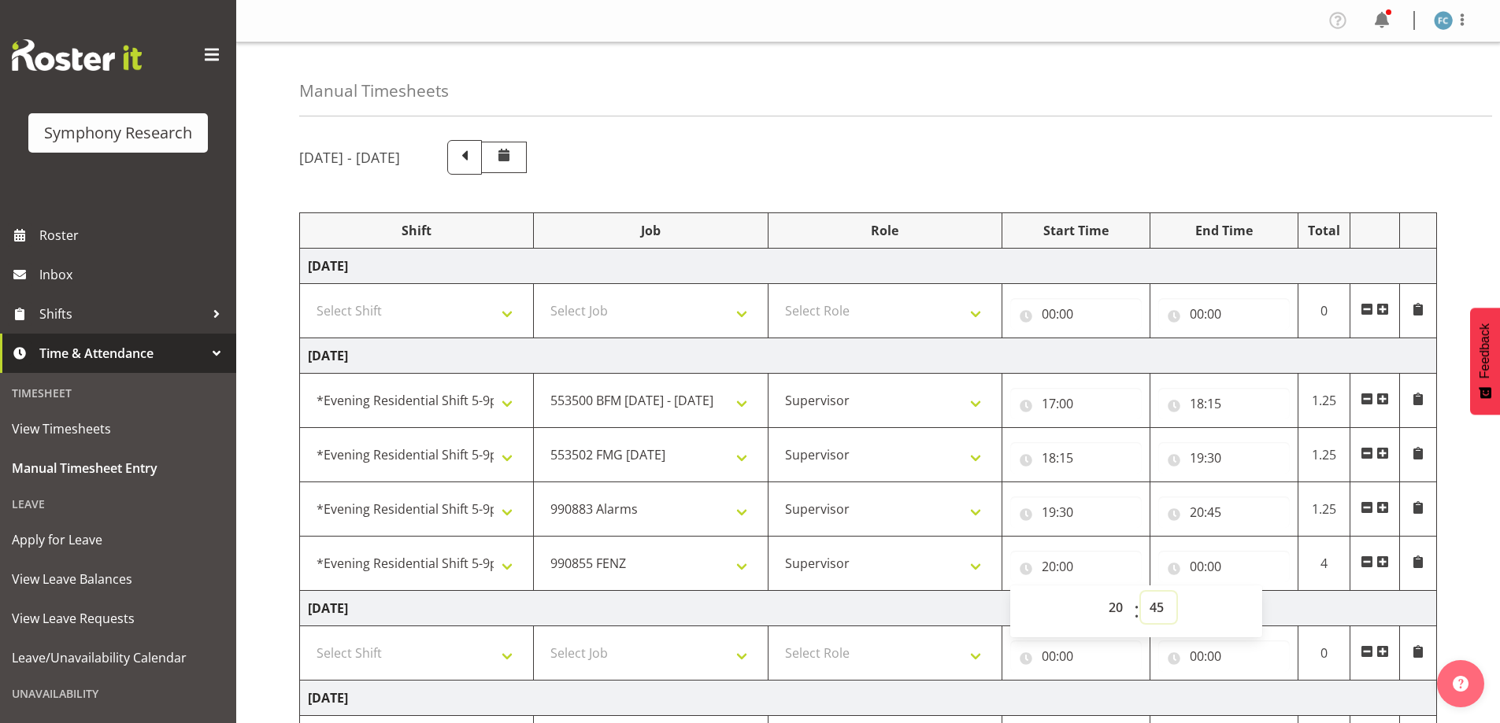
click at [1141, 592] on select "00 01 02 03 04 05 06 07 08 09 10 11 12 13 14 15 16 17 18 19 20 21 22 23 24 25 2…" at bounding box center [1158, 607] width 35 height 31
type input "20:45"
click at [1194, 562] on input "00:00" at bounding box center [1223, 566] width 131 height 31
click at [1260, 605] on select "00 01 02 03 04 05 06 07 08 09 10 11 12 13 14 15 16 17 18 19 20 21 22 23" at bounding box center [1265, 607] width 35 height 31
select select "21"
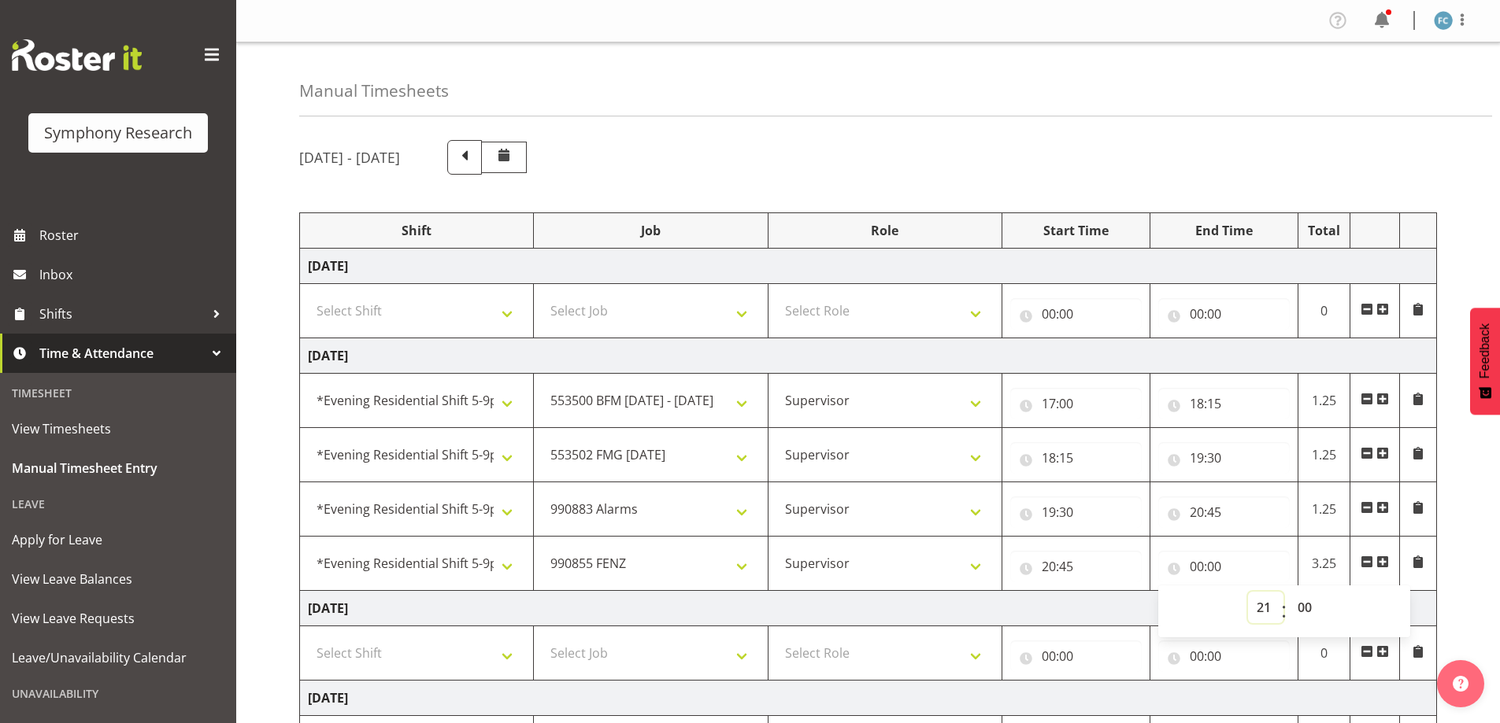
click at [1248, 592] on select "00 01 02 03 04 05 06 07 08 09 10 11 12 13 14 15 16 17 18 19 20 21 22 23" at bounding box center [1265, 607] width 35 height 31
type input "21:00"
click at [1473, 507] on div "August 11th - August 17th 2025 Shift Job Role Start Time End Time Total Monday …" at bounding box center [899, 628] width 1201 height 1000
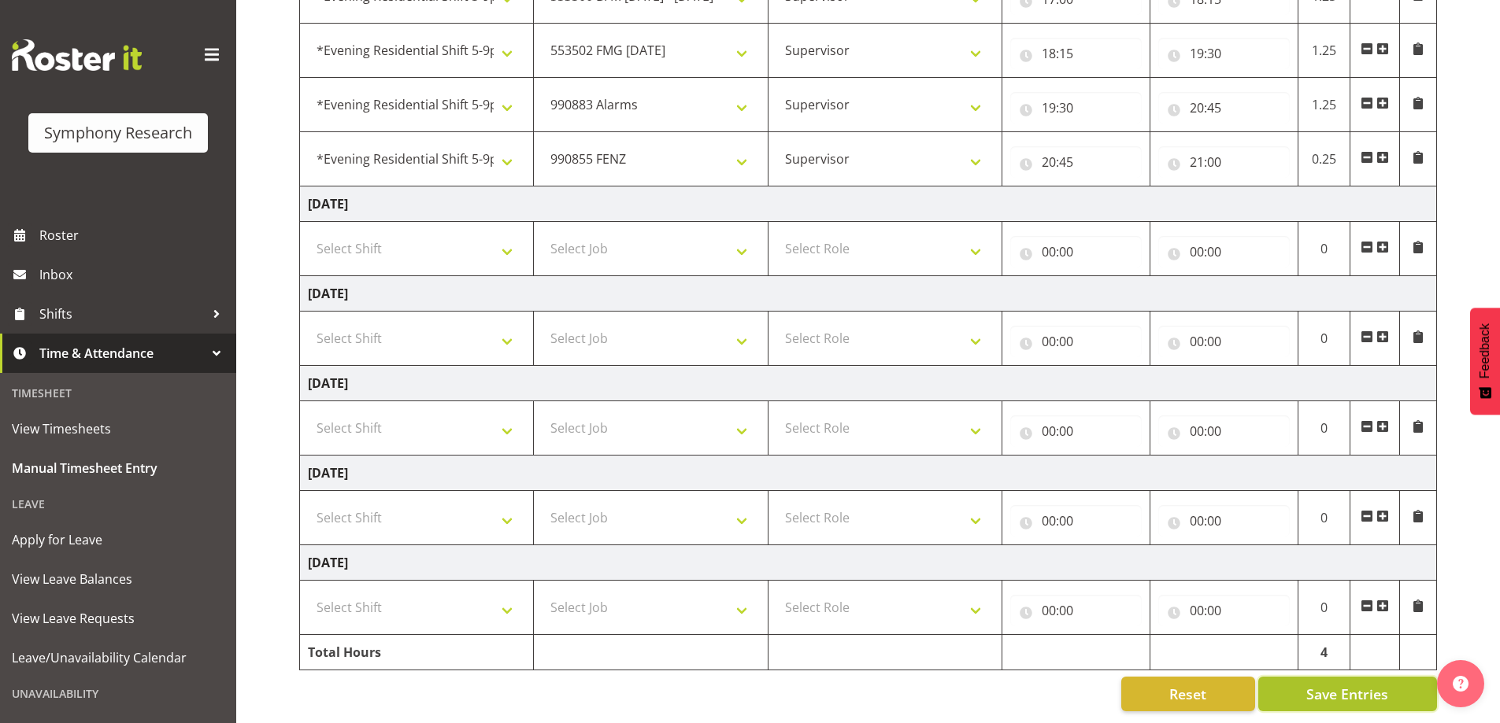
click at [1371, 687] on span "Save Entries" at bounding box center [1347, 694] width 82 height 20
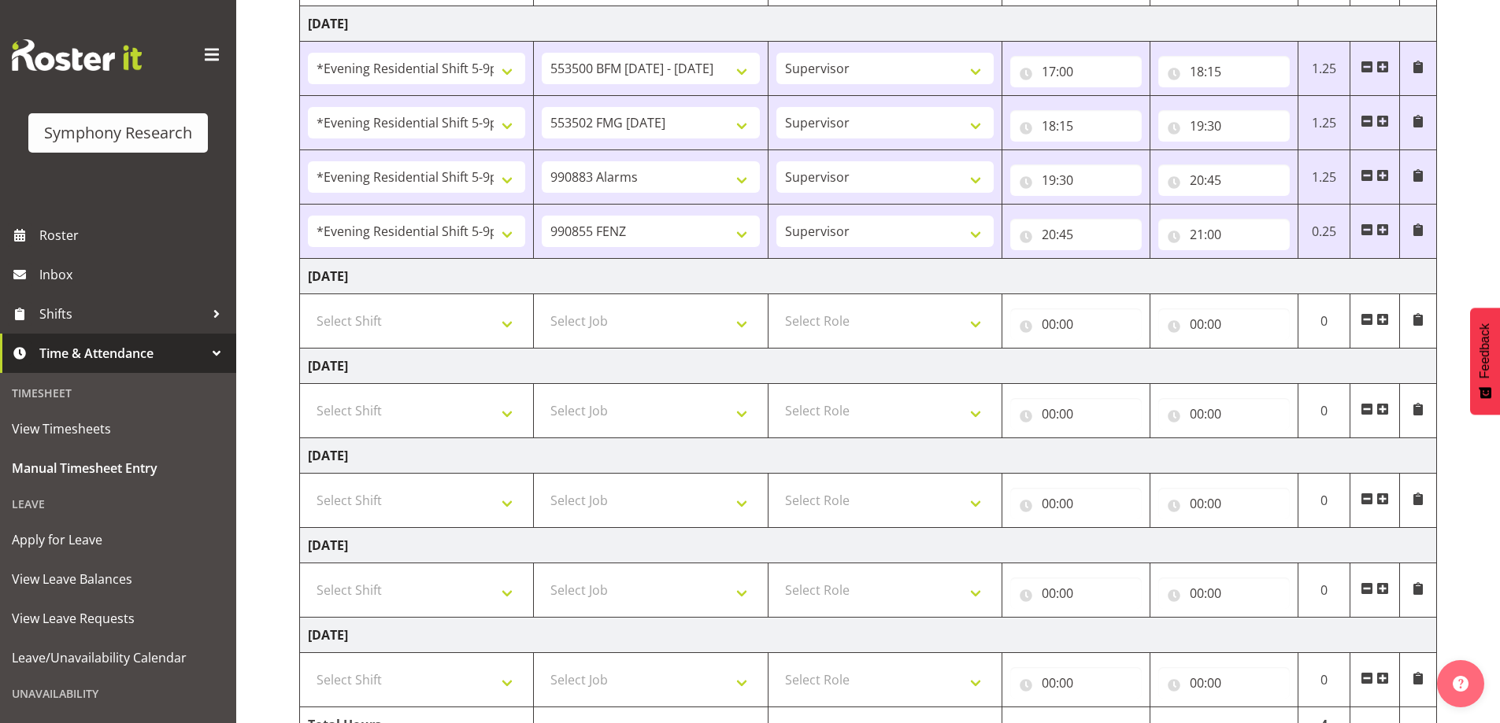
scroll to position [23, 0]
